Goal: Information Seeking & Learning: Learn about a topic

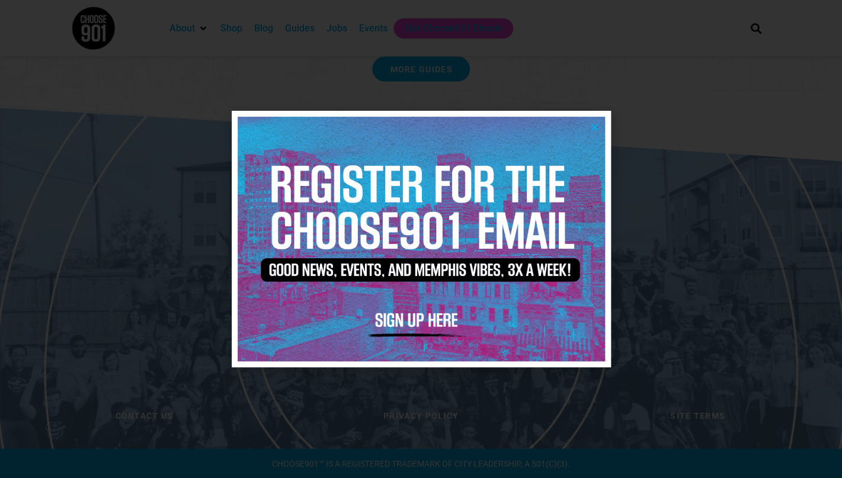
scroll to position [2464, 0]
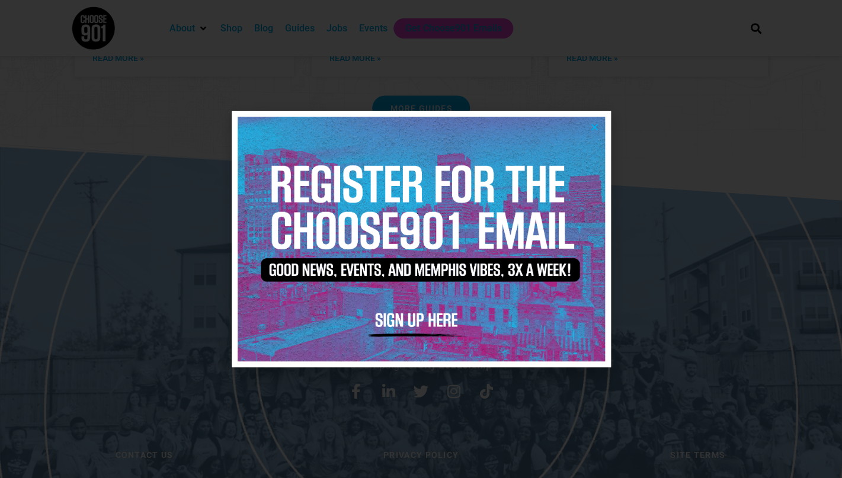
click at [569, 155] on div at bounding box center [421, 239] width 842 height 478
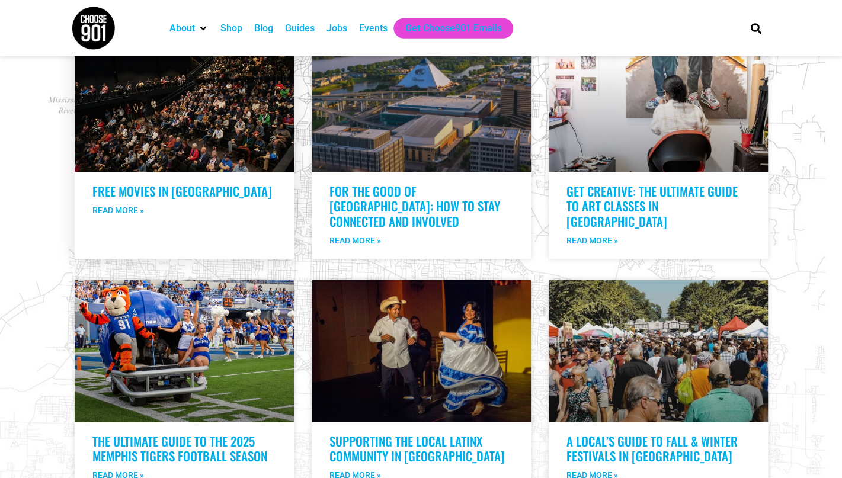
scroll to position [2045, 0]
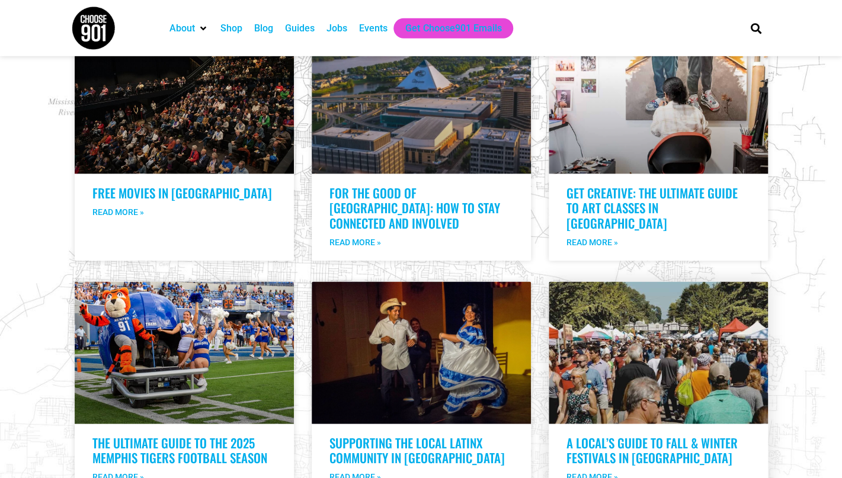
click at [569, 343] on div "A Local’s Guide to Fall & Winter Festivals in Memphis Read More »" at bounding box center [658, 466] width 219 height 60
click at [569, 343] on link "A Local’s Guide to Fall & Winter Festivals in Memphis" at bounding box center [652, 450] width 171 height 33
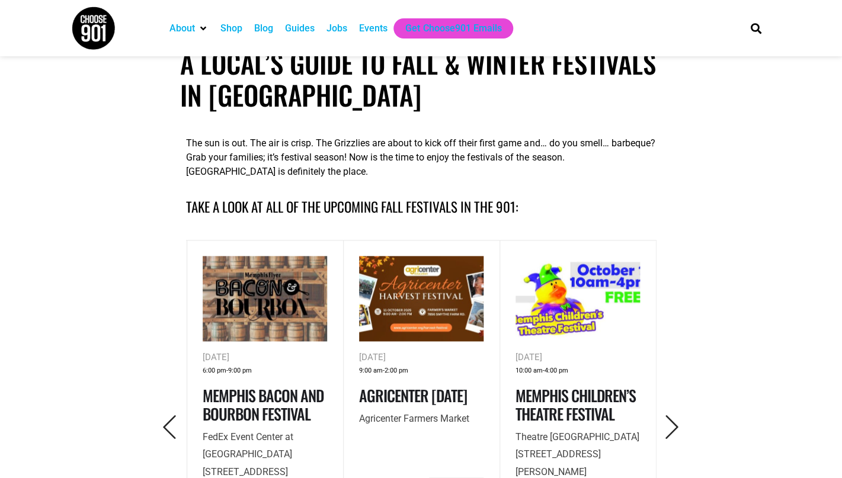
scroll to position [373, 0]
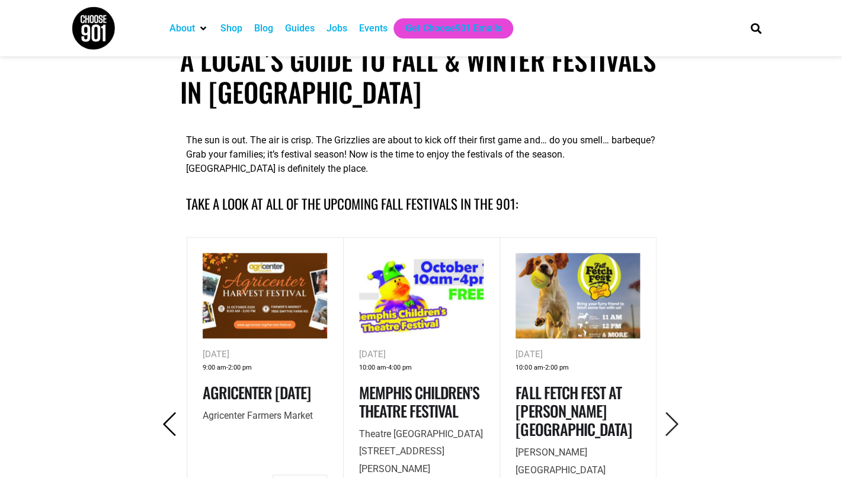
click at [170, 430] on icon "Previous" at bounding box center [170, 425] width 24 height 24
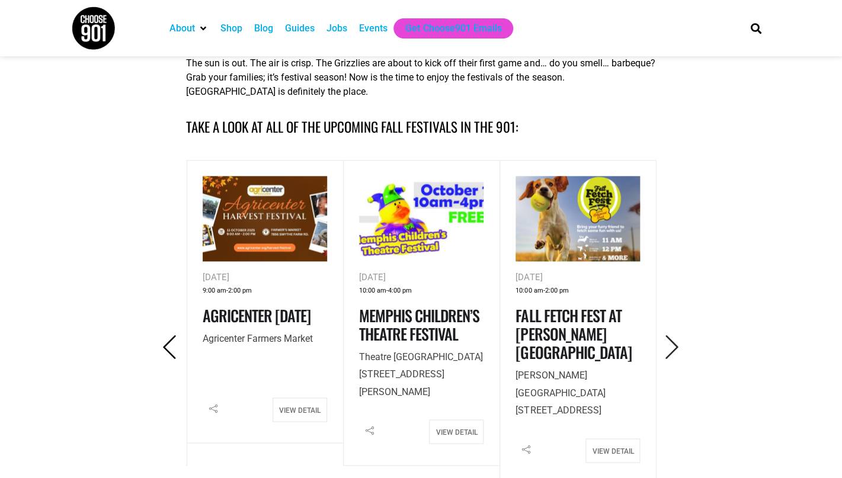
scroll to position [449, 0]
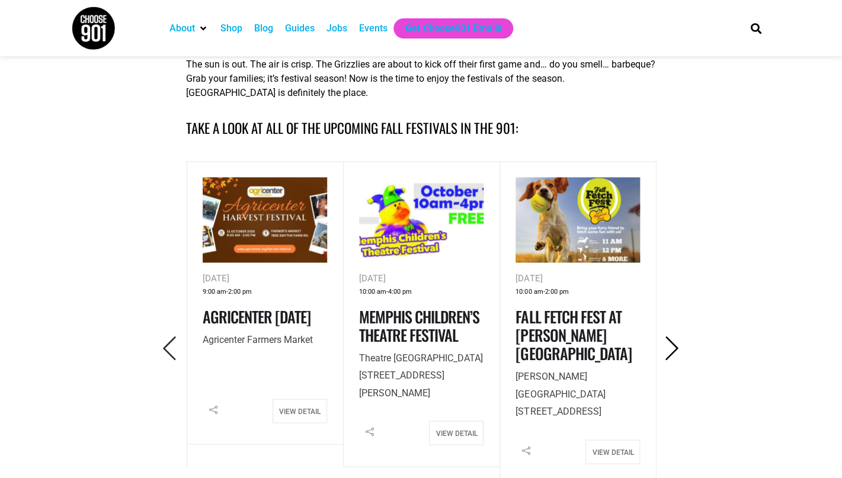
click at [672, 349] on icon "Next" at bounding box center [672, 349] width 24 height 24
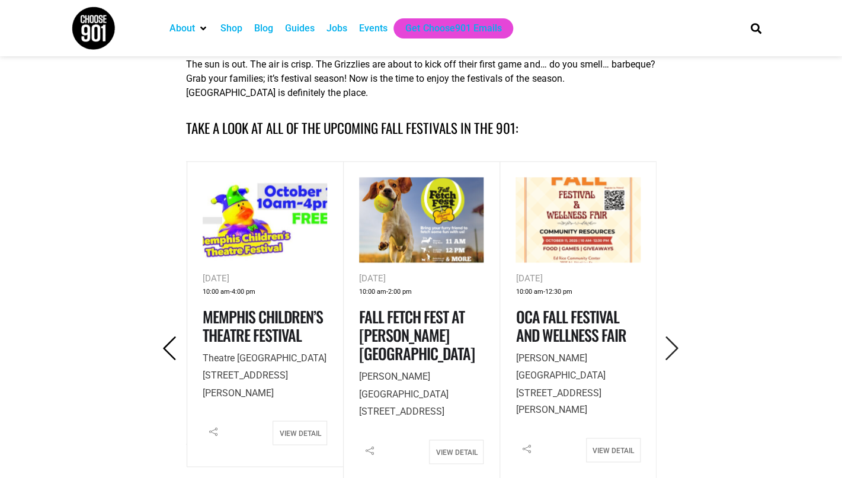
click at [161, 350] on icon "Previous" at bounding box center [170, 349] width 24 height 24
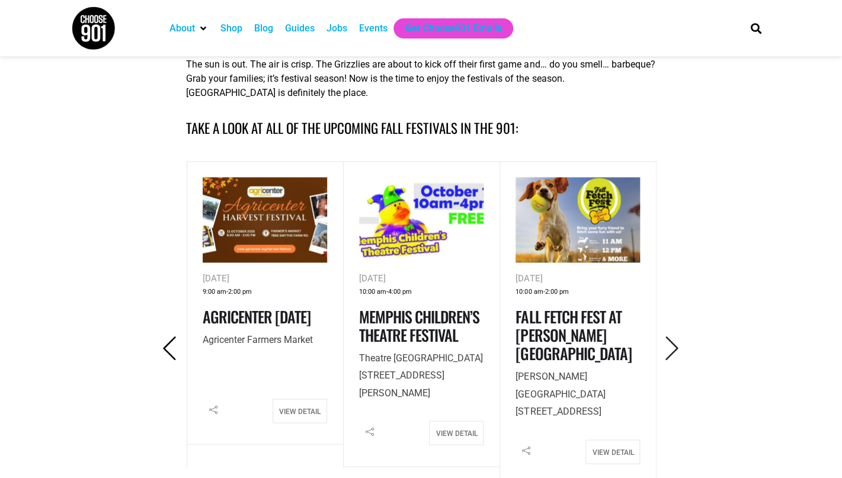
click at [163, 350] on icon "Previous" at bounding box center [170, 349] width 24 height 24
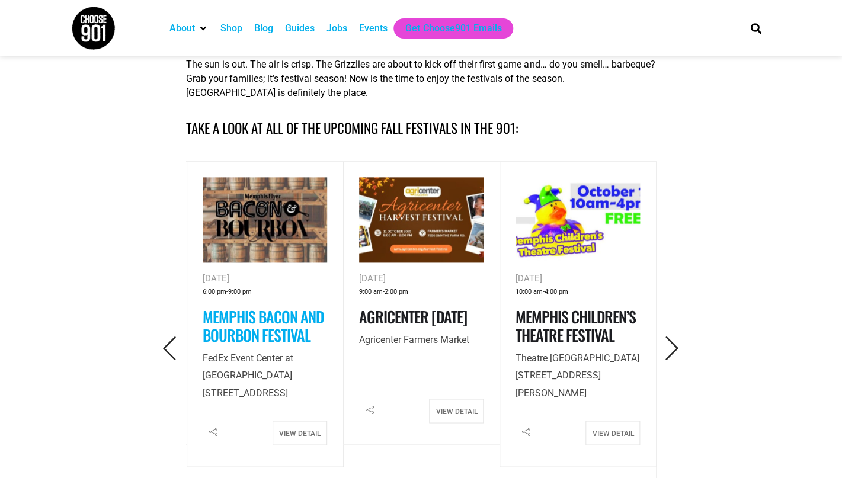
click at [246, 333] on link "Memphis Bacon and Bourbon Festival" at bounding box center [263, 325] width 121 height 41
click at [431, 326] on h4 "Agricenter Harvest Festival" at bounding box center [421, 317] width 124 height 18
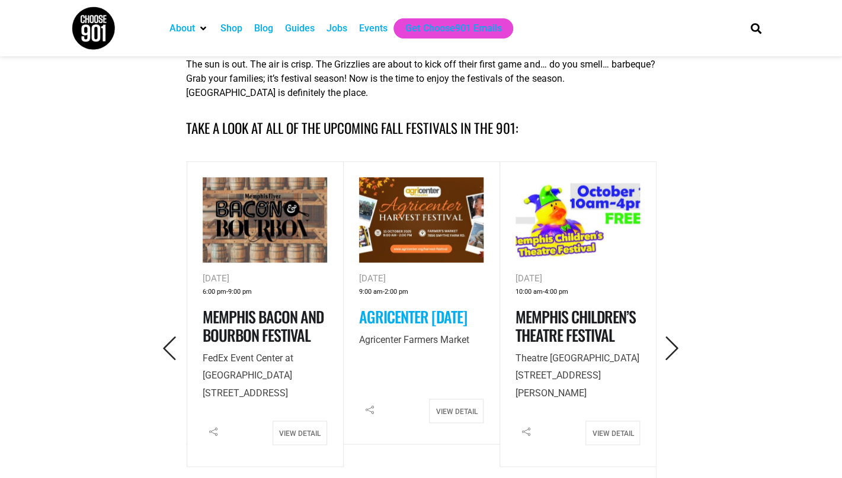
click at [427, 315] on link "Agricenter Harvest Festival" at bounding box center [413, 316] width 108 height 23
click at [665, 347] on icon "Next" at bounding box center [672, 349] width 24 height 24
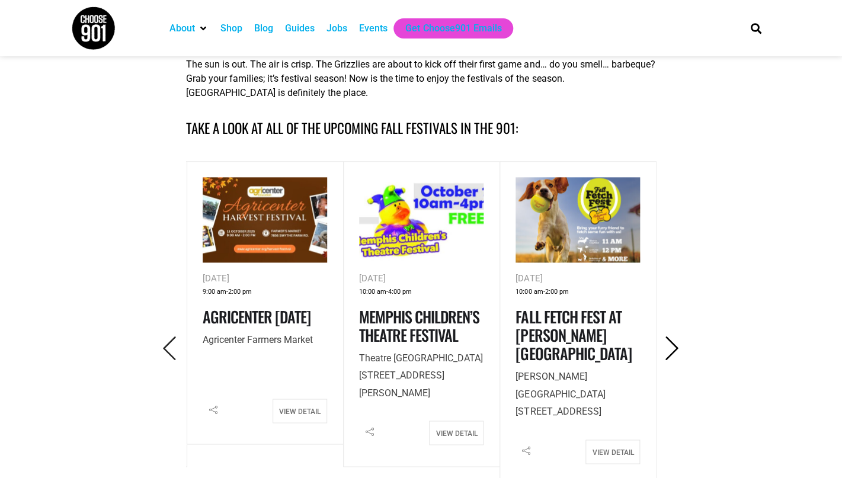
click at [665, 347] on icon "Next" at bounding box center [672, 349] width 24 height 24
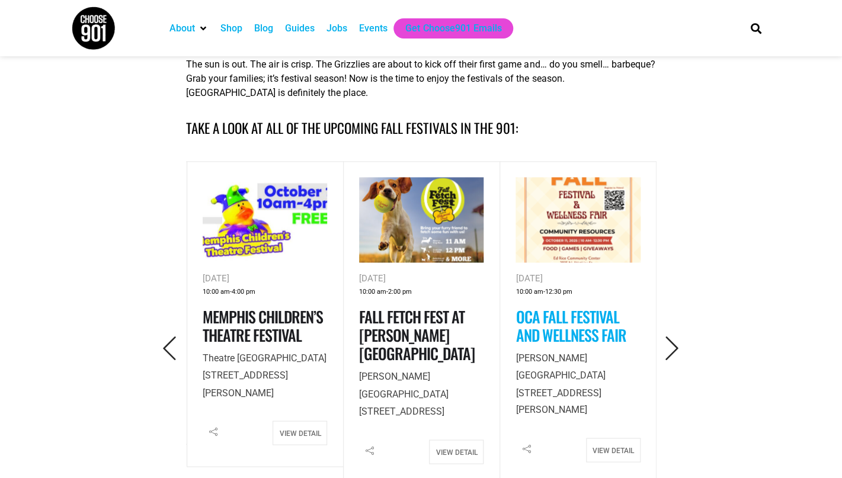
click at [593, 330] on link "OCA Fall Festival and Wellness Fair" at bounding box center [571, 325] width 110 height 41
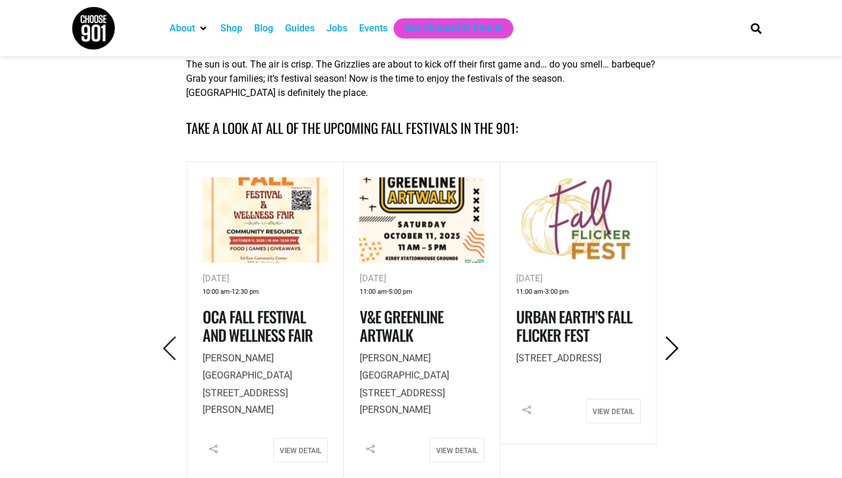
click at [670, 346] on icon "Next" at bounding box center [672, 349] width 24 height 24
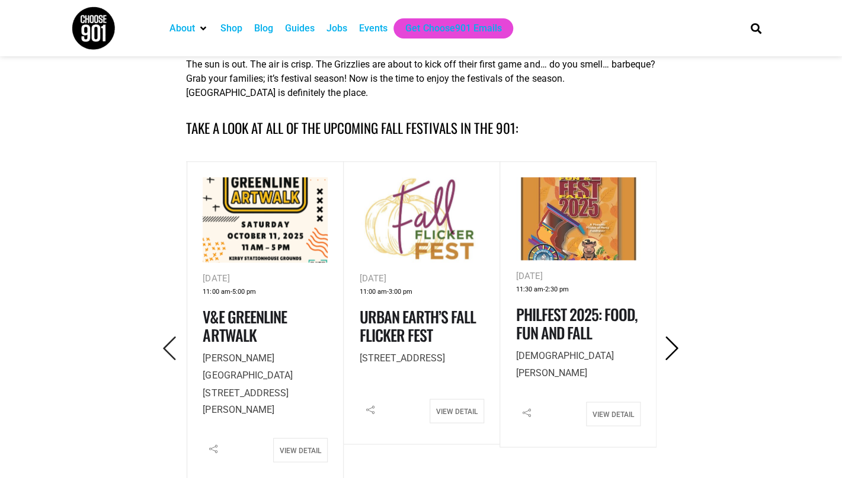
click at [670, 346] on icon "Next" at bounding box center [672, 349] width 24 height 24
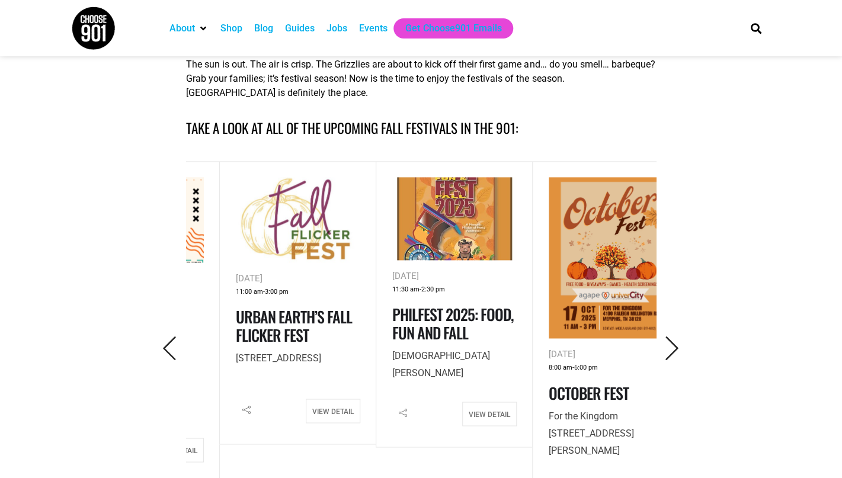
drag, startPoint x: 357, startPoint y: 359, endPoint x: 375, endPoint y: 343, distance: 23.9
click at [376, 343] on div "Oct 11, 2025 11:30 am - 2:30 pm PhilFest 2025: Food, Fun and Fall St. Francis o…" at bounding box center [454, 304] width 157 height 287
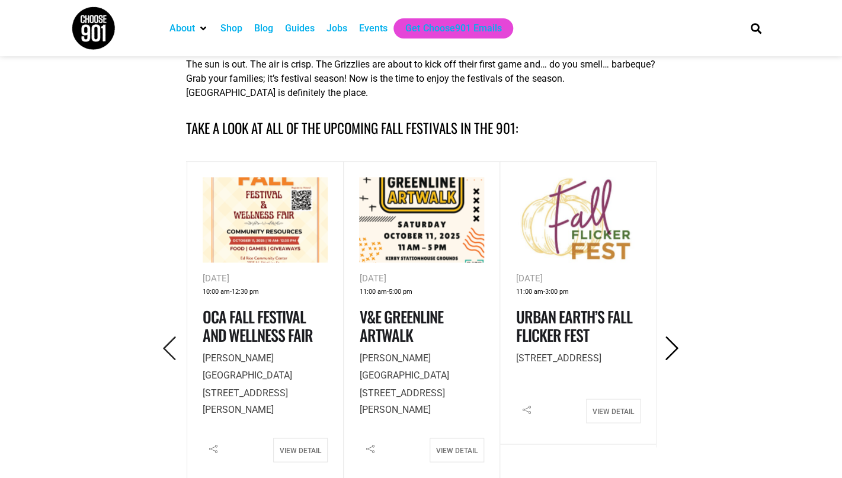
click at [667, 352] on icon "Next" at bounding box center [672, 349] width 24 height 24
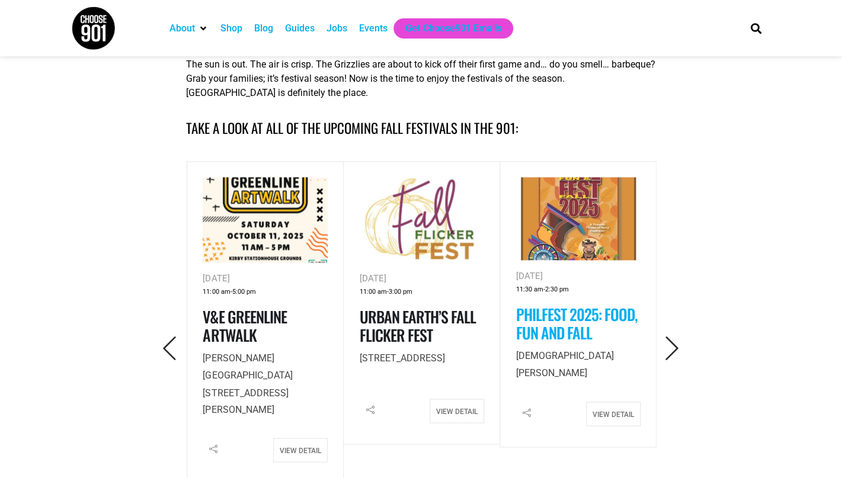
click at [588, 324] on link "PhilFest 2025: Food, Fun and Fall" at bounding box center [577, 323] width 122 height 41
click at [666, 357] on icon "Next" at bounding box center [672, 349] width 24 height 24
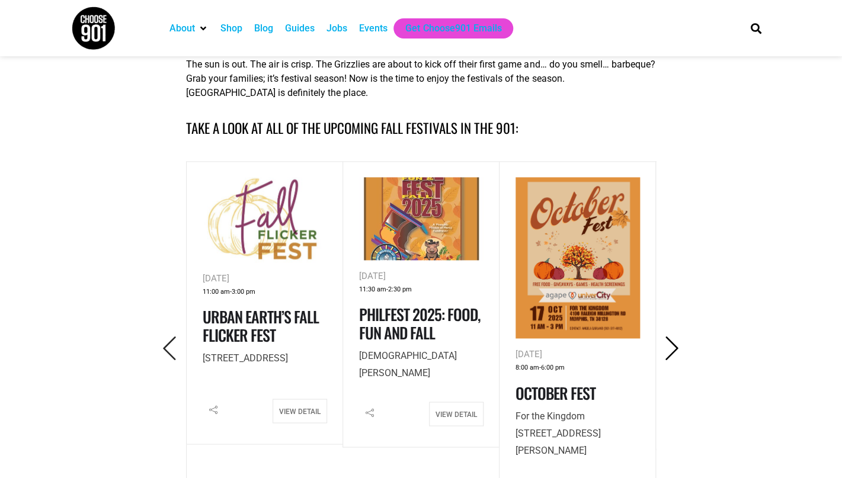
click at [666, 357] on icon "Next" at bounding box center [672, 349] width 24 height 24
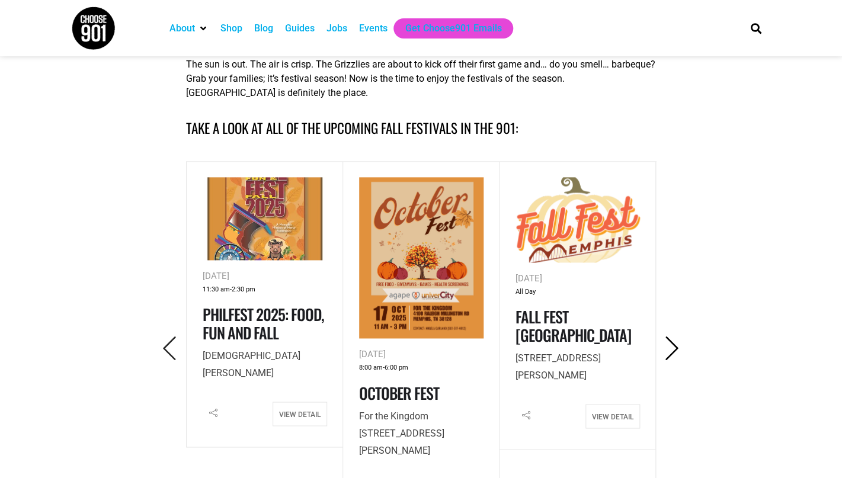
click at [666, 357] on icon "Next" at bounding box center [672, 349] width 24 height 24
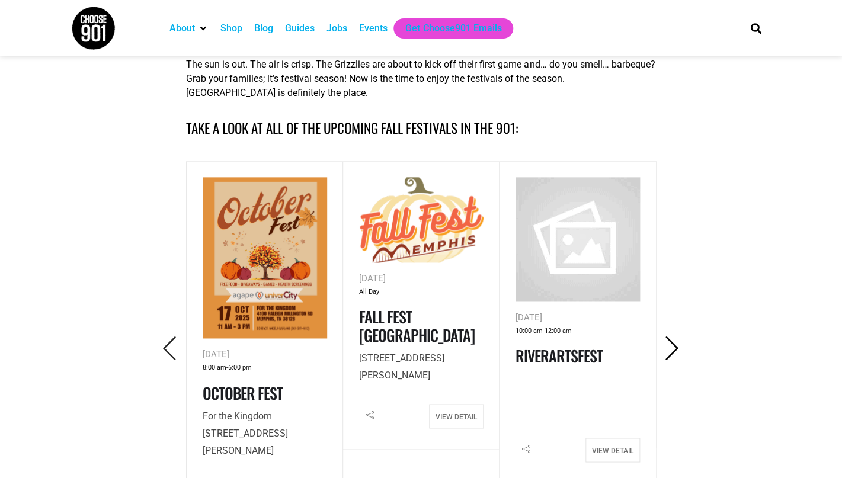
click at [666, 357] on icon "Next" at bounding box center [672, 349] width 24 height 24
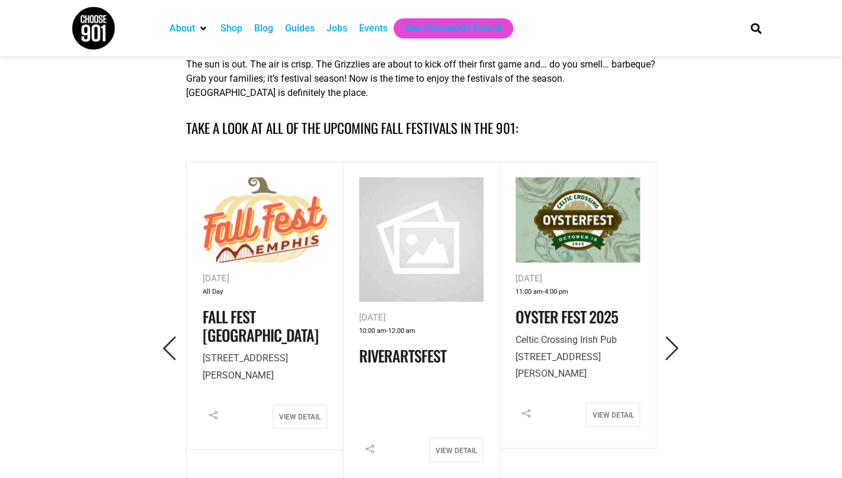
scroll to position [0, 0]
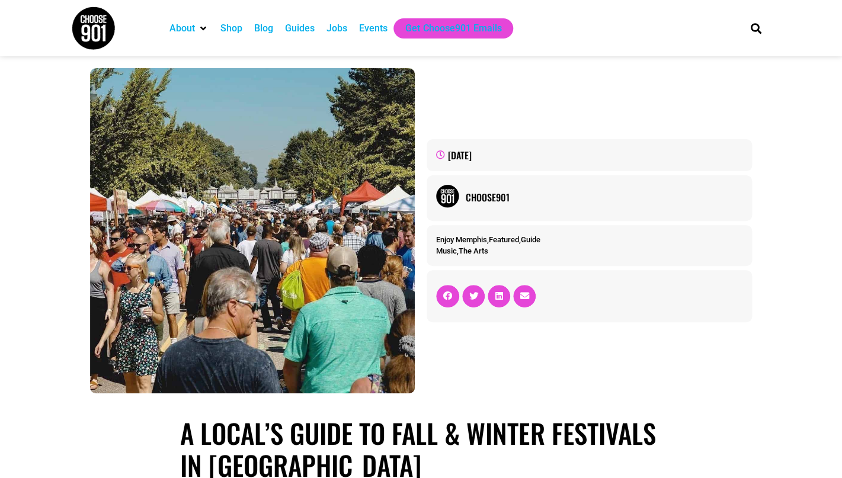
click at [375, 33] on div "Events" at bounding box center [373, 28] width 28 height 14
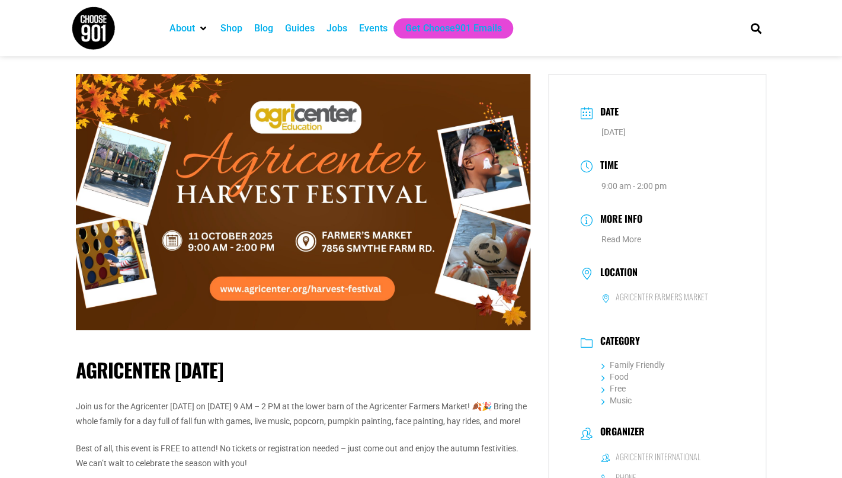
click at [340, 282] on img at bounding box center [303, 202] width 455 height 256
click at [330, 309] on img at bounding box center [303, 202] width 455 height 256
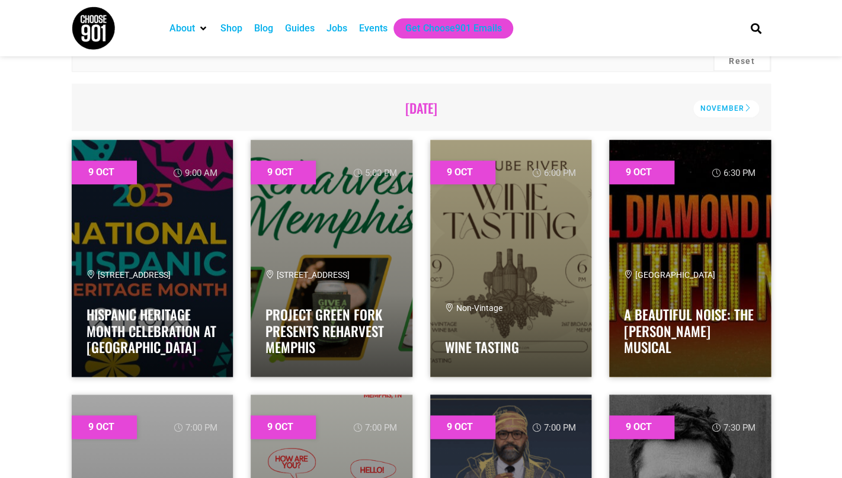
scroll to position [337, 0]
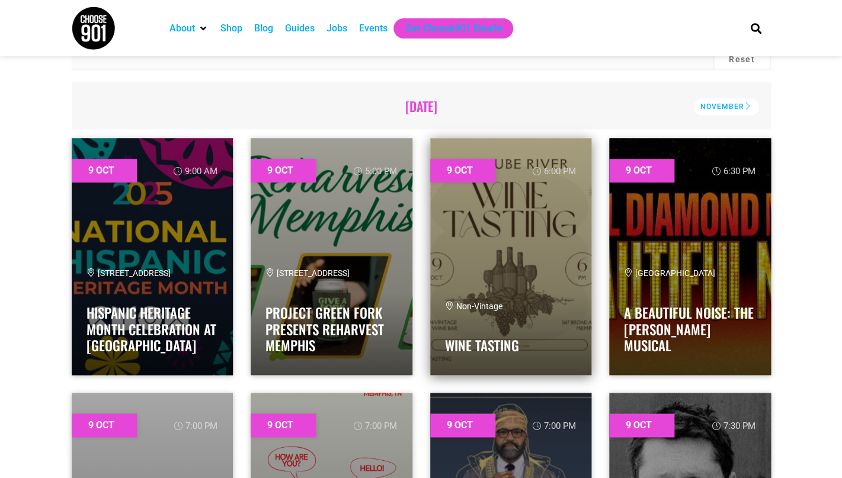
click at [537, 238] on link at bounding box center [511, 256] width 162 height 237
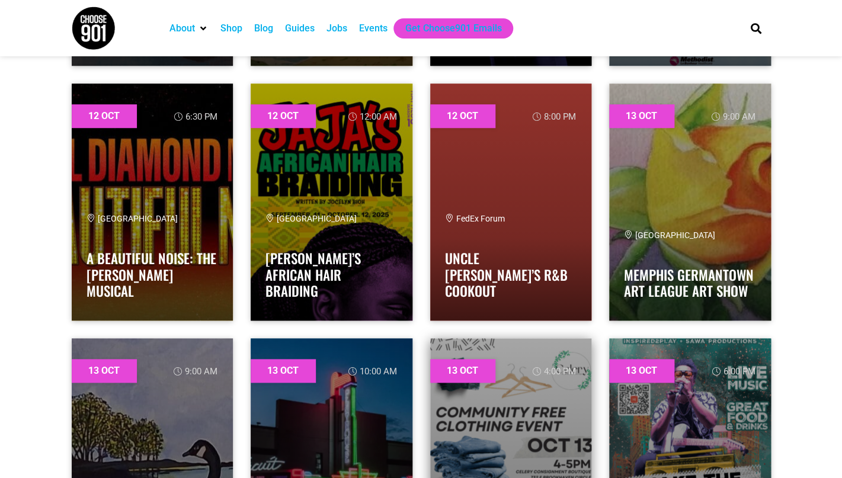
scroll to position [7017, 0]
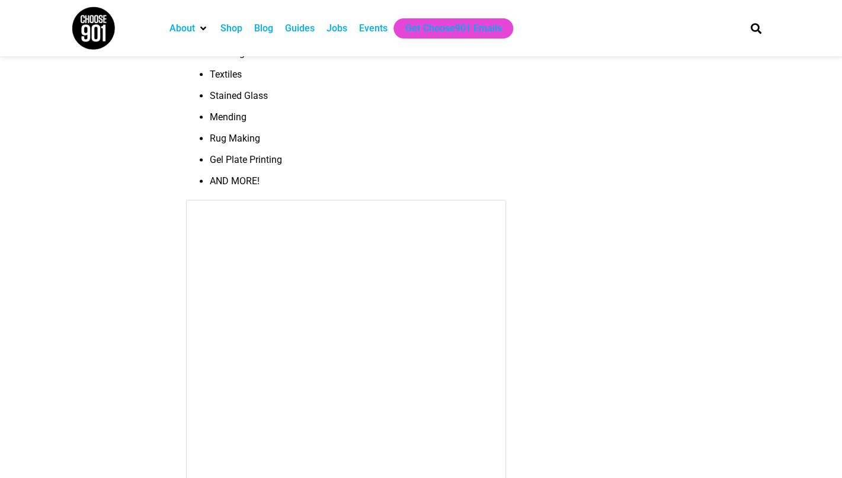
scroll to position [8906, 0]
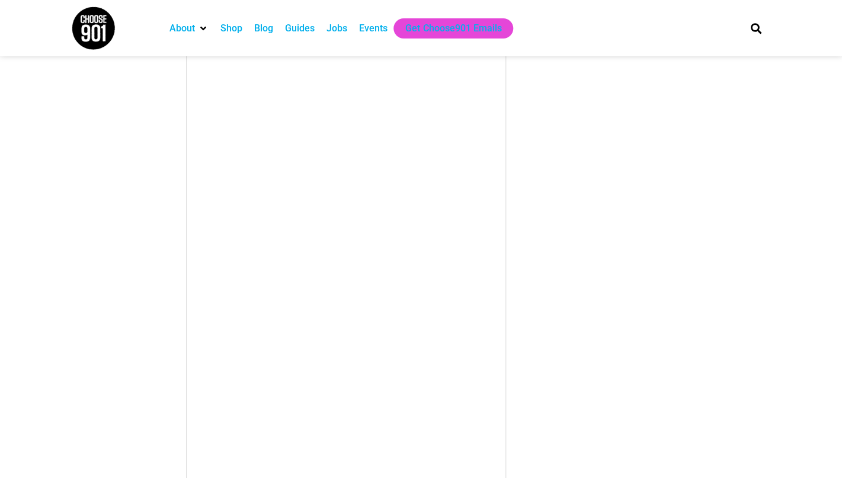
scroll to position [9713, 0]
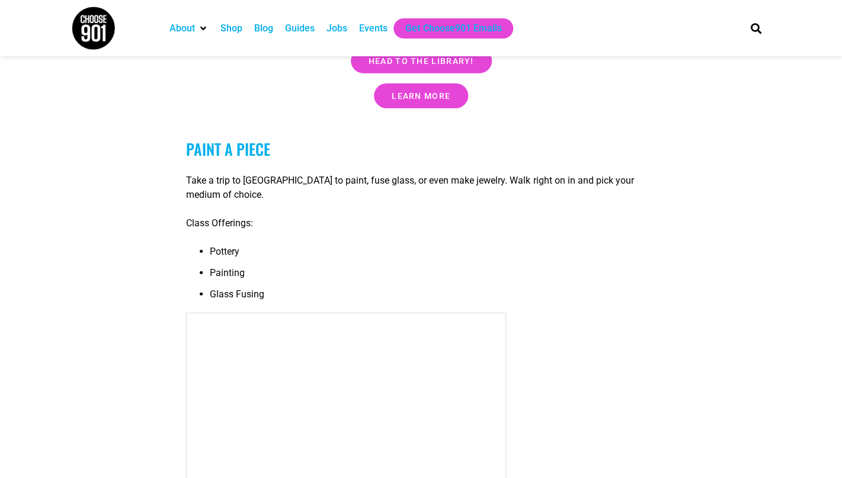
click at [598, 288] on li "Glass Fusing" at bounding box center [433, 298] width 446 height 21
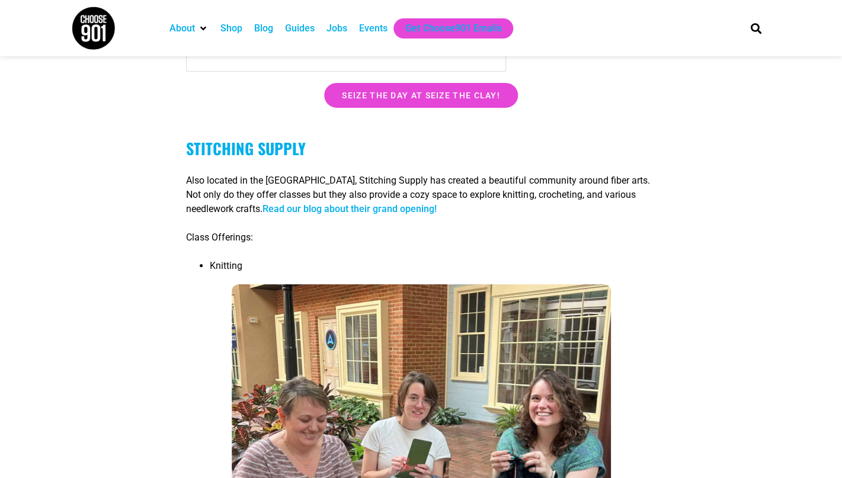
scroll to position [14917, 0]
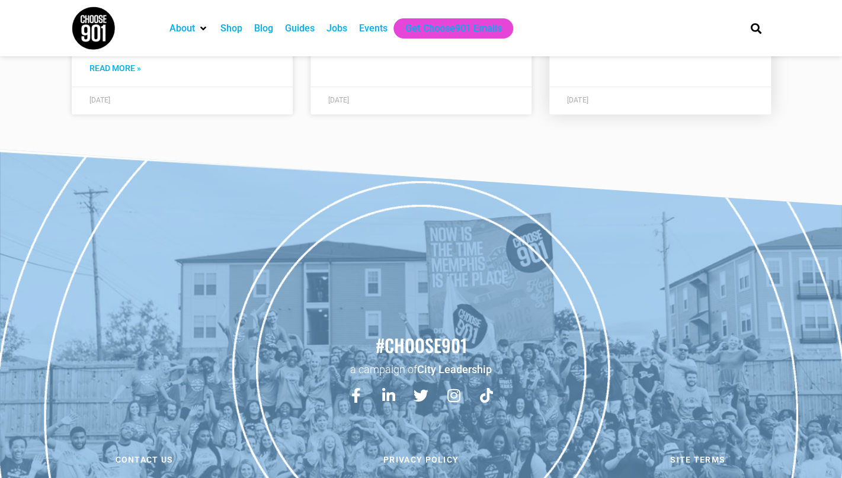
scroll to position [17193, 0]
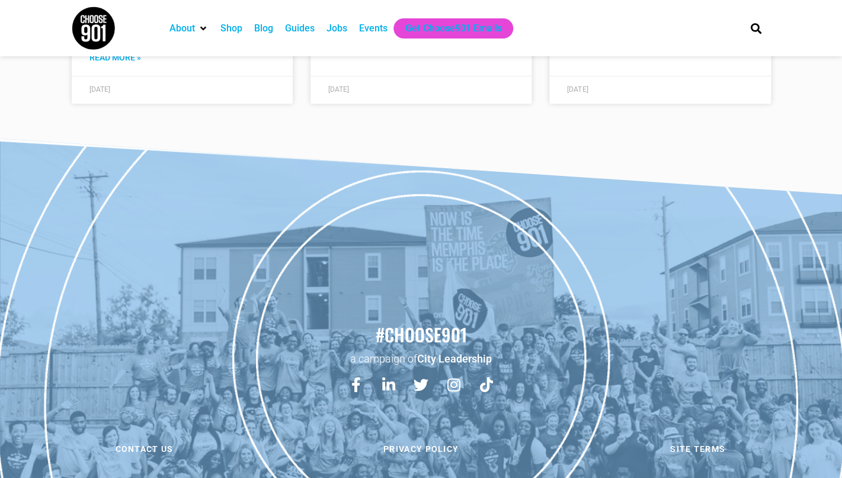
click at [303, 33] on div "Guides" at bounding box center [300, 28] width 30 height 14
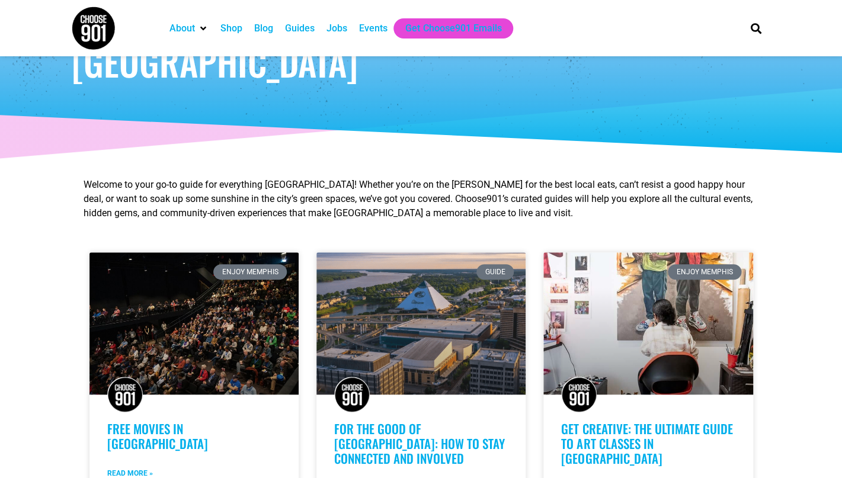
scroll to position [129, 0]
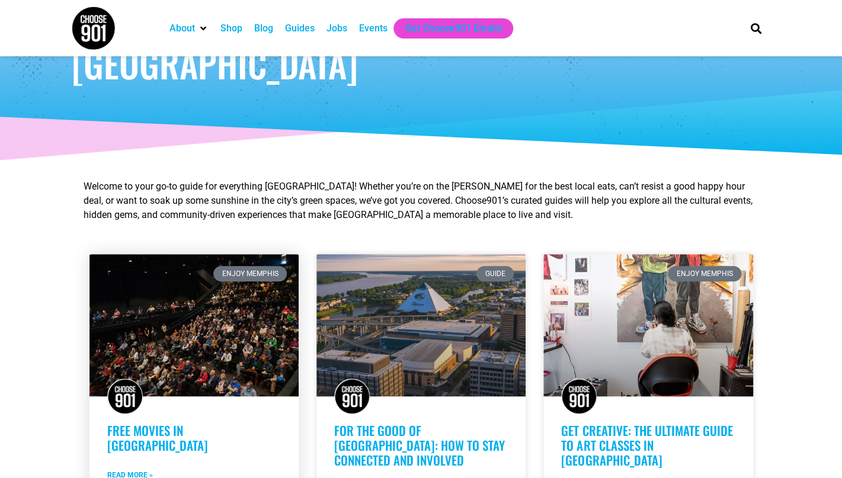
click at [231, 358] on link at bounding box center [194, 325] width 209 height 142
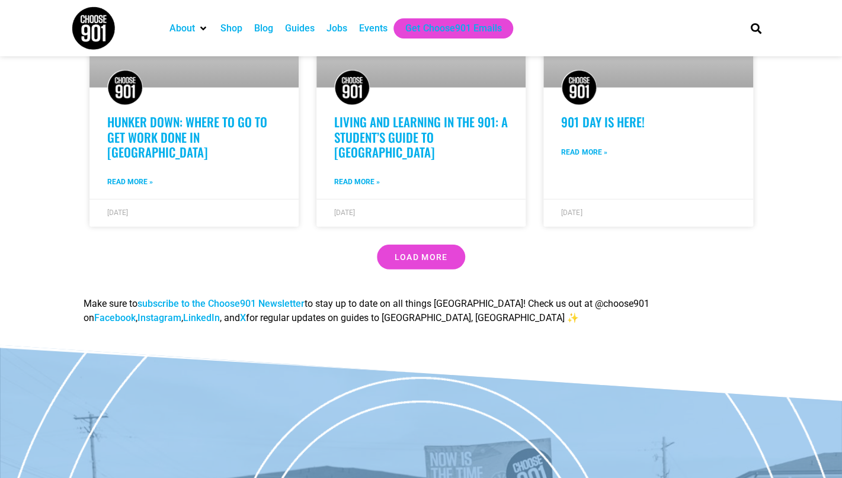
scroll to position [1042, 0]
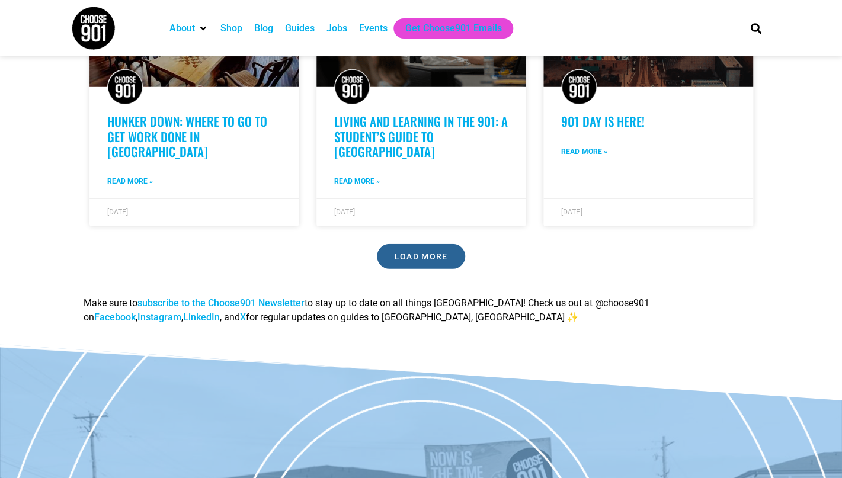
click at [451, 244] on link "Load More" at bounding box center [421, 256] width 89 height 25
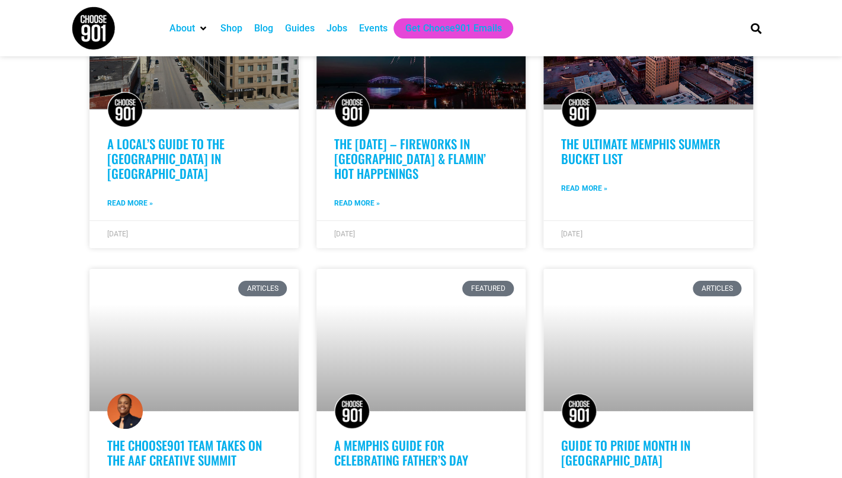
scroll to position [1814, 0]
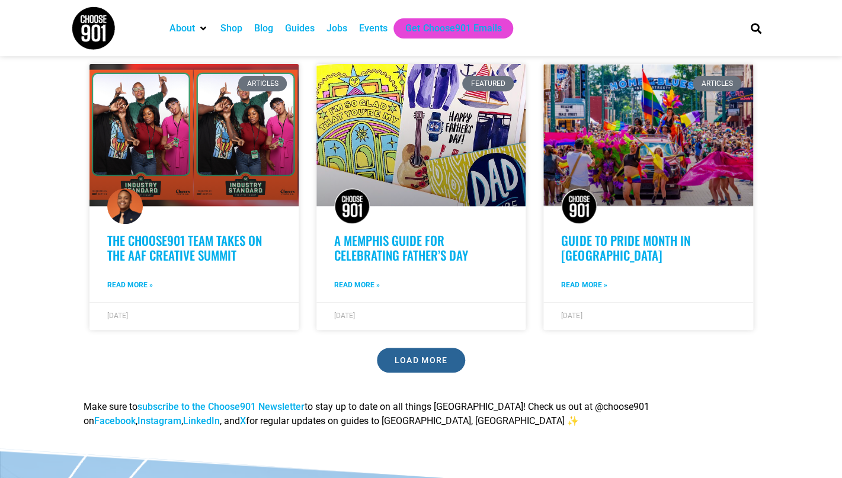
click at [432, 348] on link "Load More" at bounding box center [421, 360] width 89 height 25
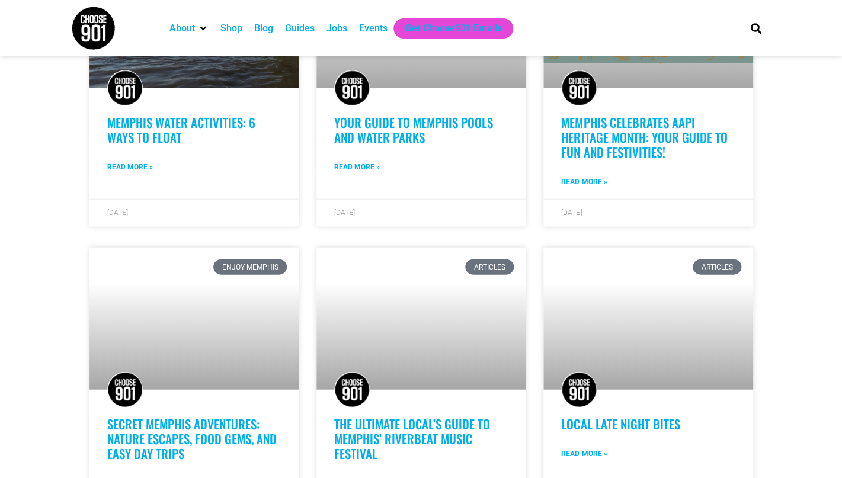
scroll to position [2506, 0]
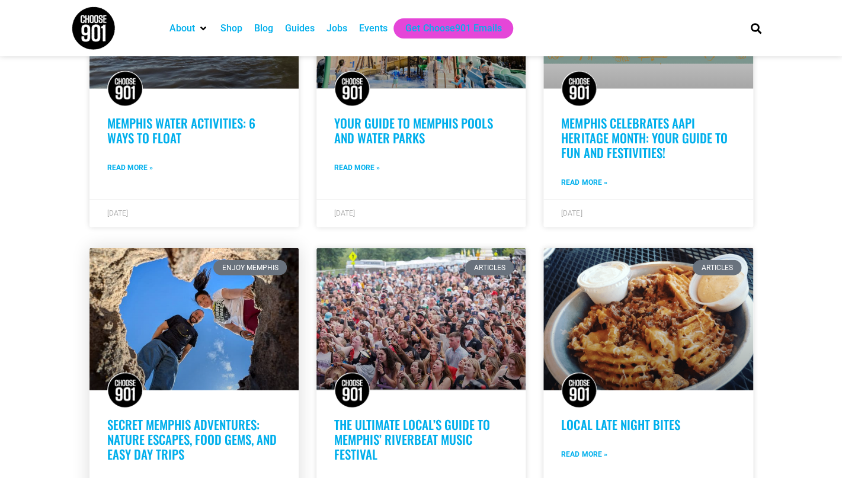
click at [247, 415] on link "Secret Memphis Adventures: Nature Escapes, Food Gems, and Easy Day Trips" at bounding box center [192, 439] width 170 height 48
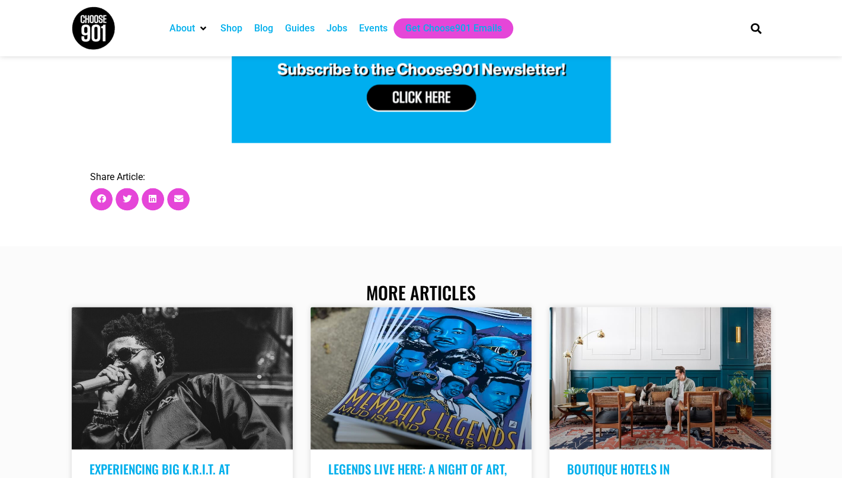
scroll to position [4019, 0]
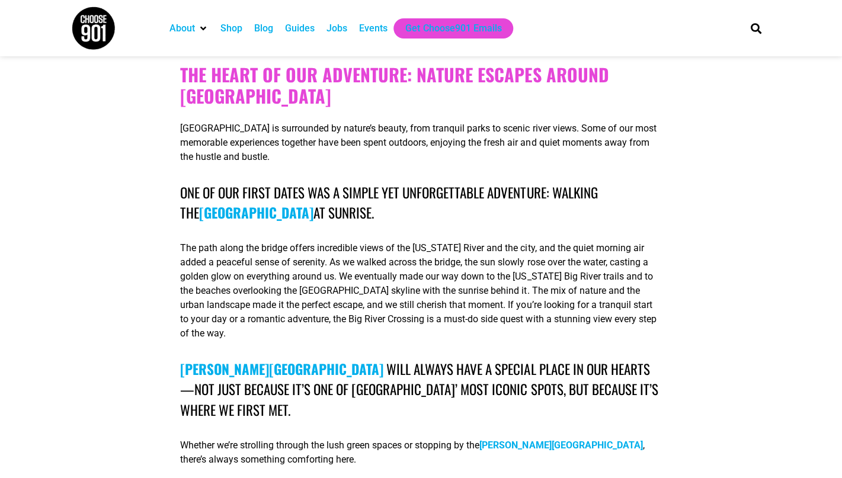
scroll to position [1360, 0]
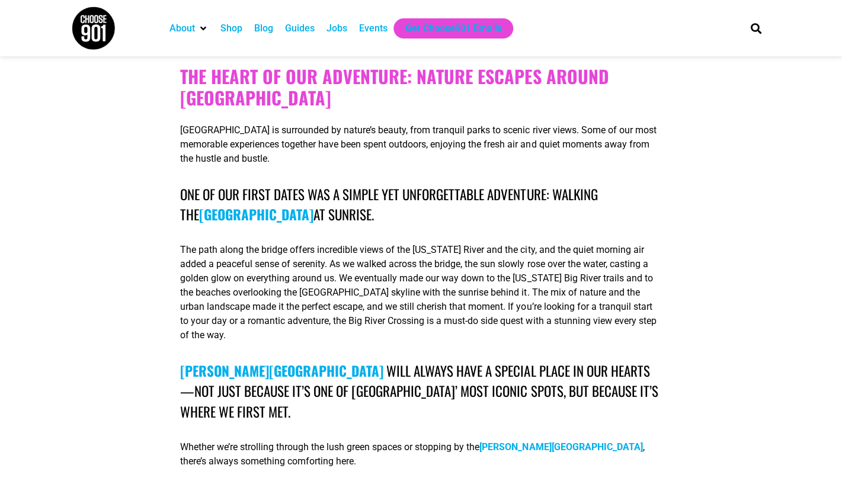
click at [314, 205] on b "Big River Crossing" at bounding box center [256, 215] width 114 height 20
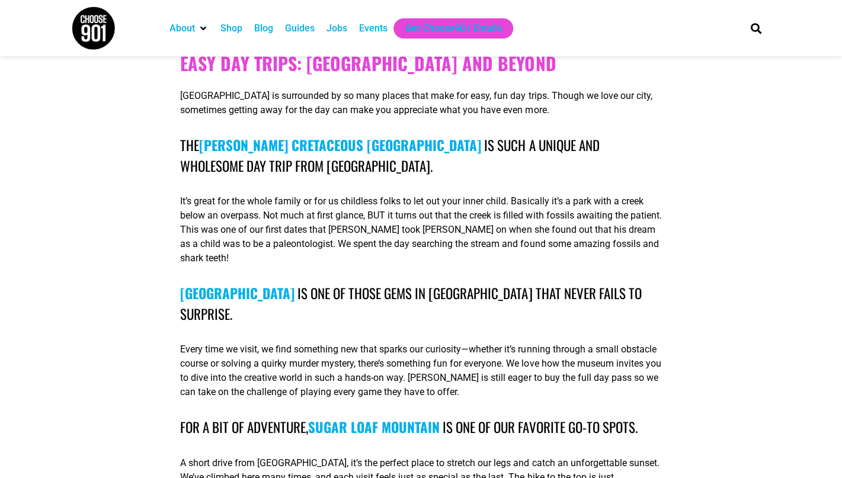
scroll to position [2941, 0]
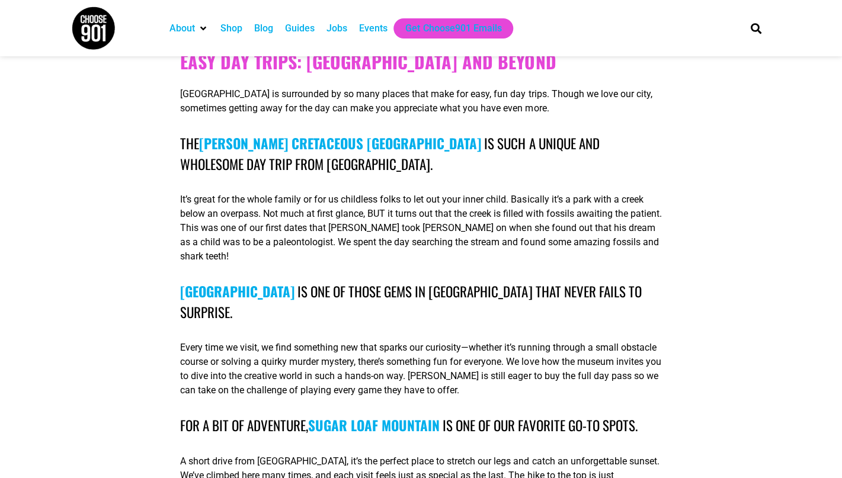
click at [411, 416] on b "Sugar Loaf Mountain" at bounding box center [374, 426] width 132 height 20
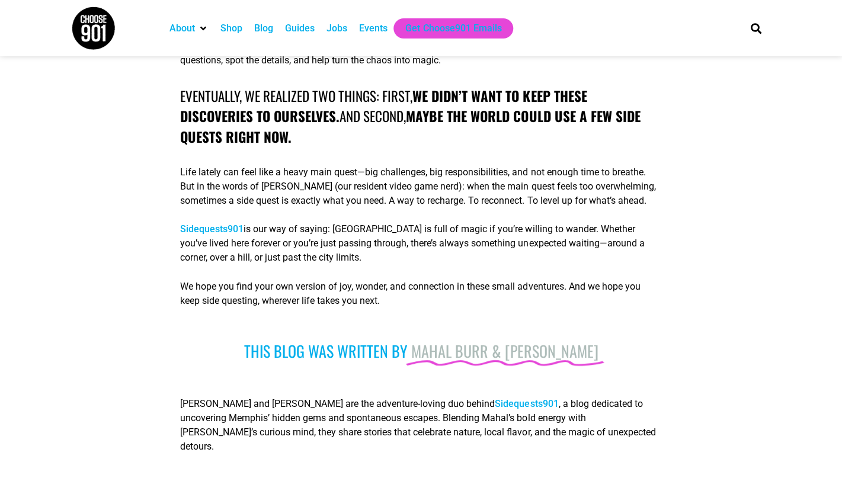
scroll to position [3945, 0]
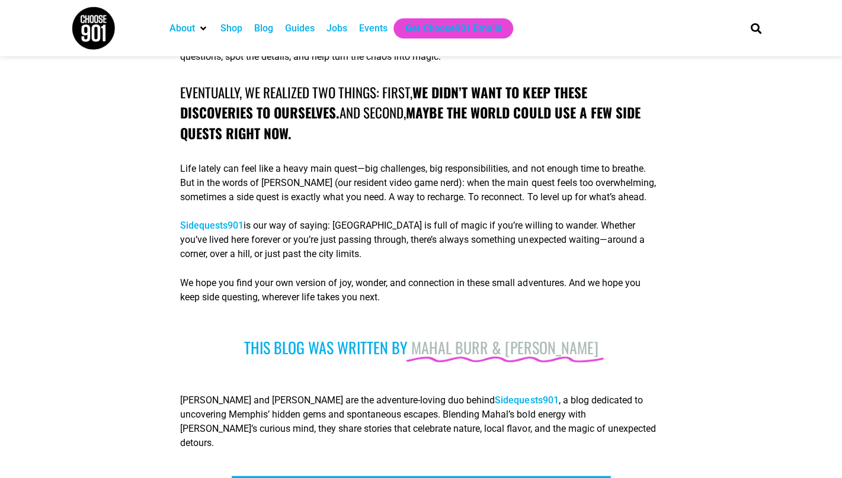
click at [208, 220] on link "Sidequests901" at bounding box center [211, 225] width 63 height 11
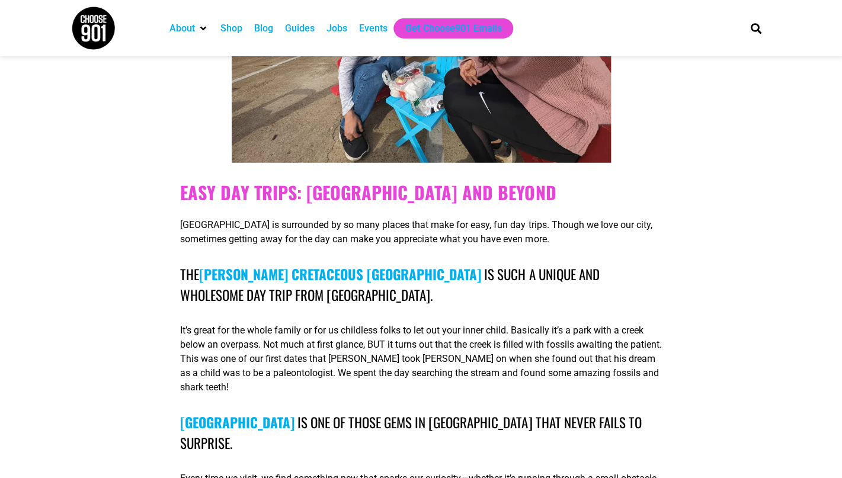
scroll to position [2283, 0]
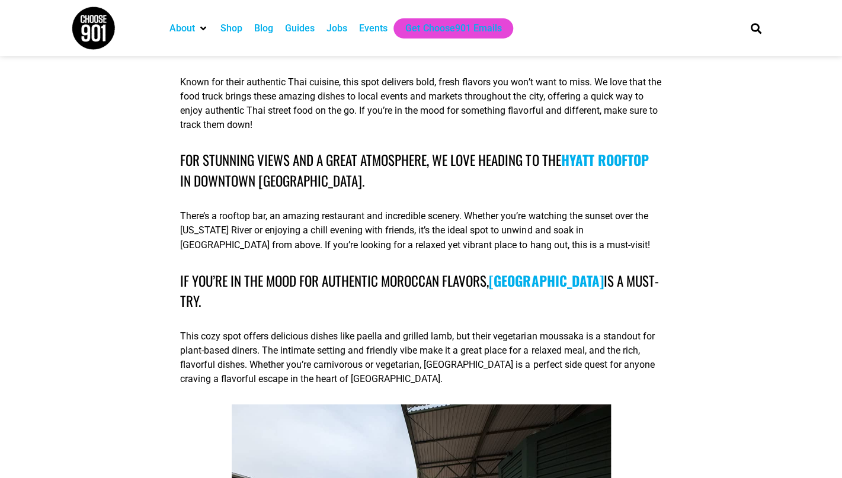
click at [315, 31] on div "Guides" at bounding box center [300, 28] width 30 height 14
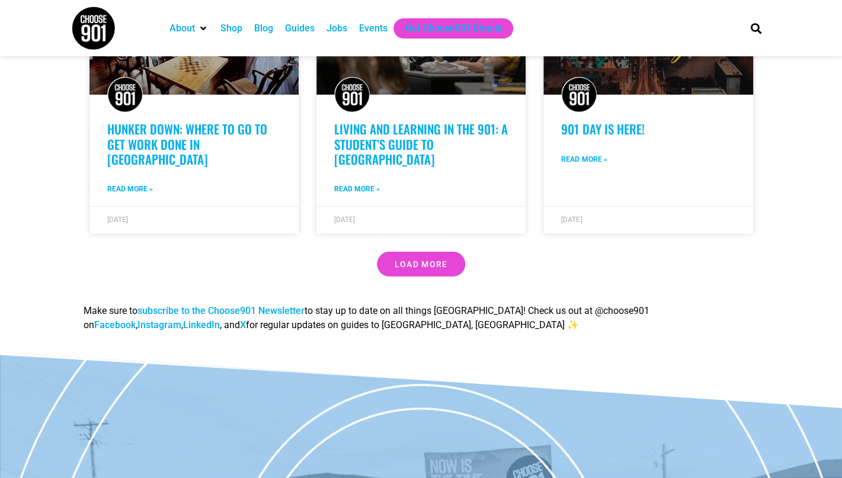
scroll to position [1043, 0]
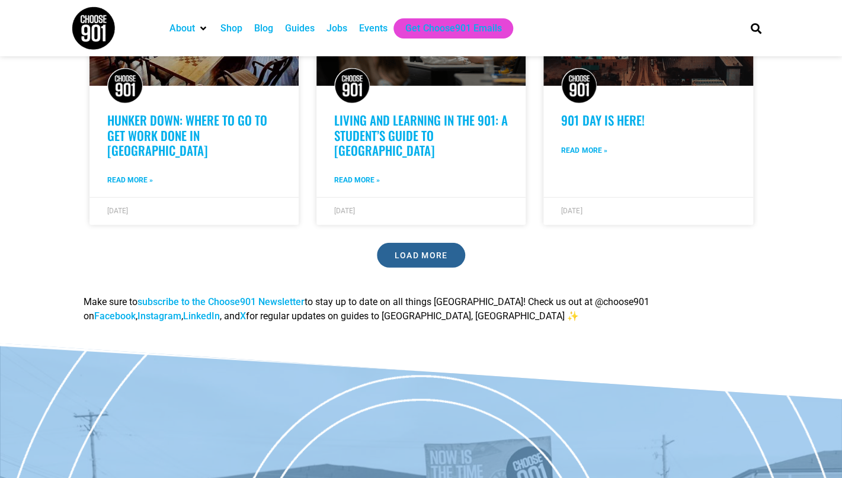
click at [407, 243] on link "Load More" at bounding box center [421, 255] width 89 height 25
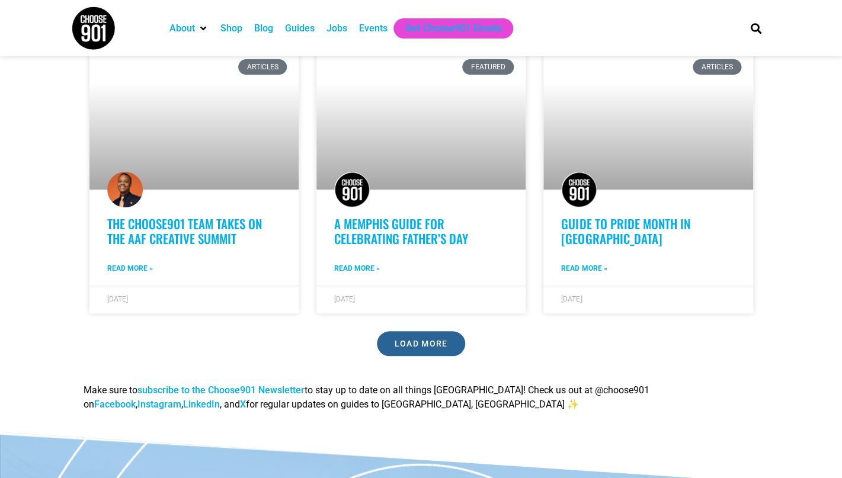
scroll to position [1833, 0]
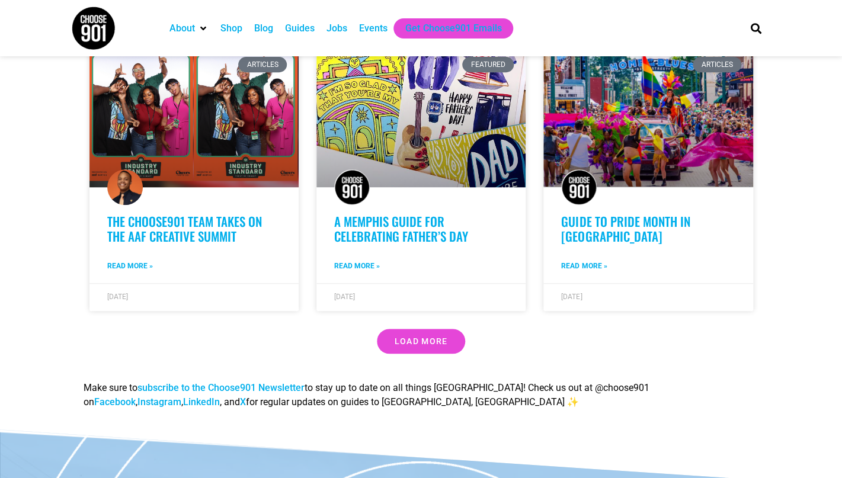
click at [391, 329] on link "Load More" at bounding box center [421, 341] width 89 height 25
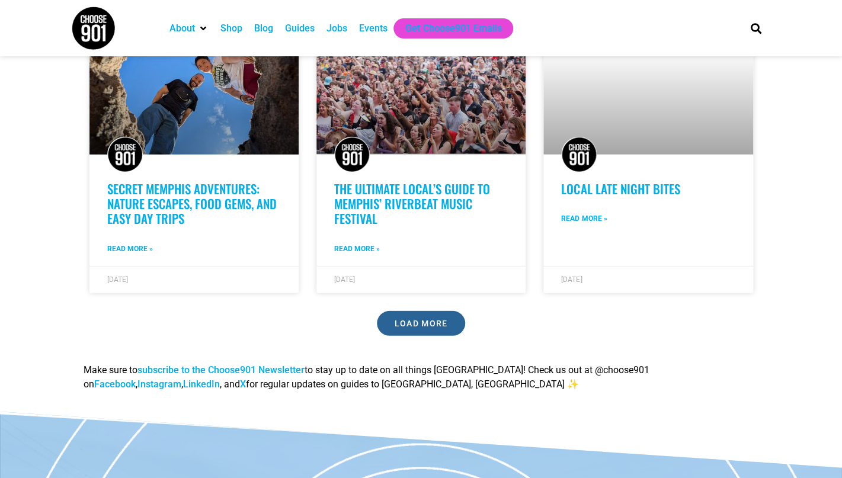
scroll to position [2708, 0]
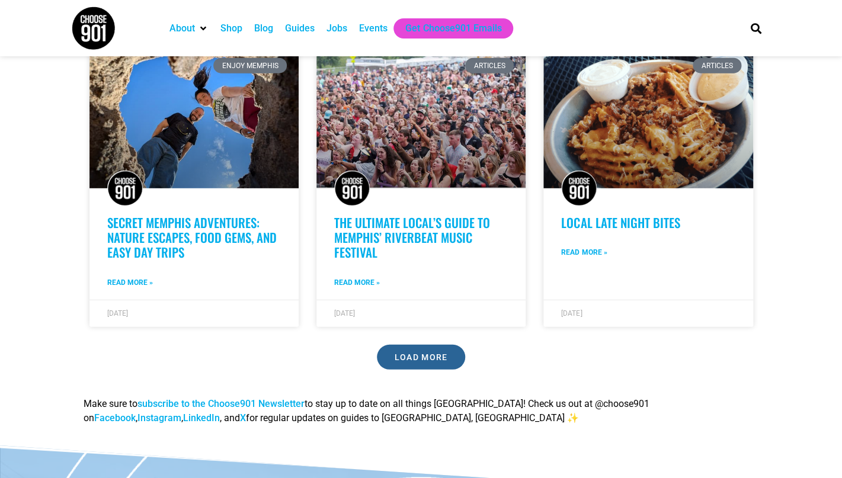
click at [427, 345] on link "Load More" at bounding box center [421, 357] width 89 height 25
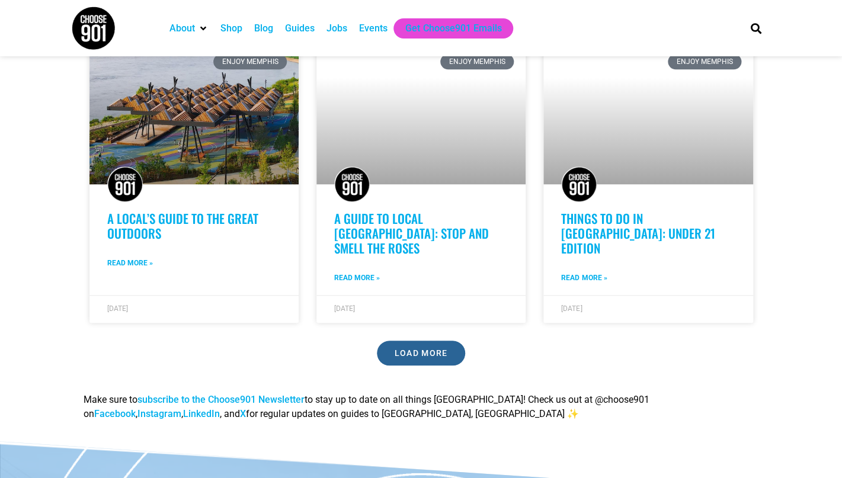
scroll to position [3612, 0]
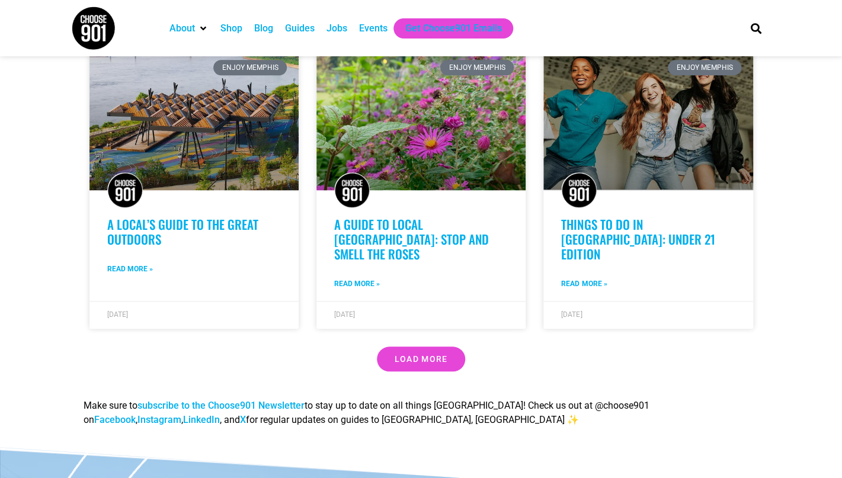
click at [463, 347] on div "Load More" at bounding box center [422, 359] width 664 height 25
click at [451, 347] on link "Load More" at bounding box center [421, 359] width 89 height 25
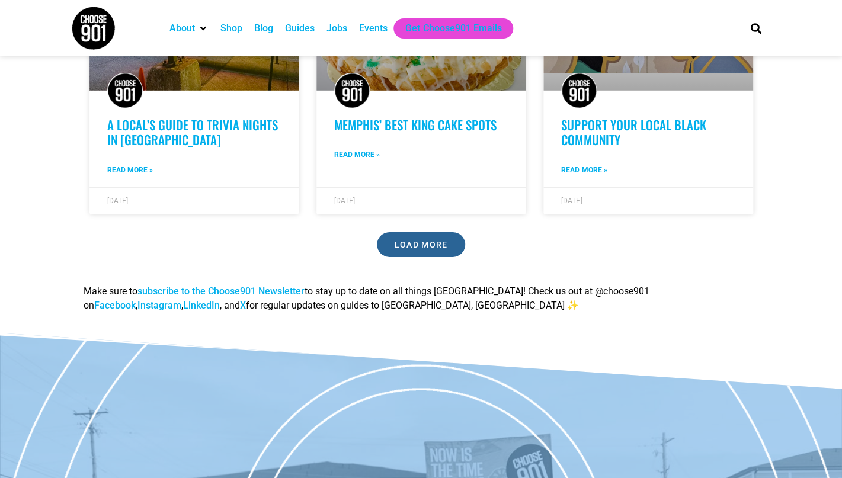
scroll to position [4628, 0]
